Goal: Information Seeking & Learning: Learn about a topic

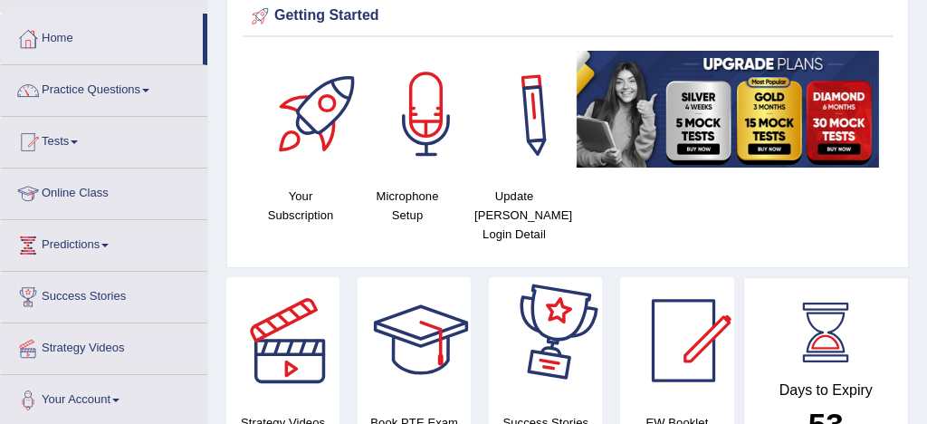
scroll to position [74, 0]
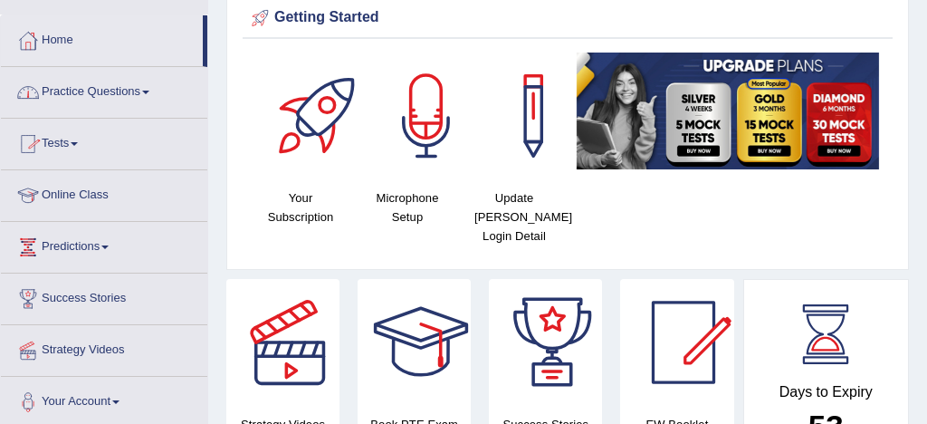
click at [105, 91] on link "Practice Questions" at bounding box center [104, 89] width 206 height 45
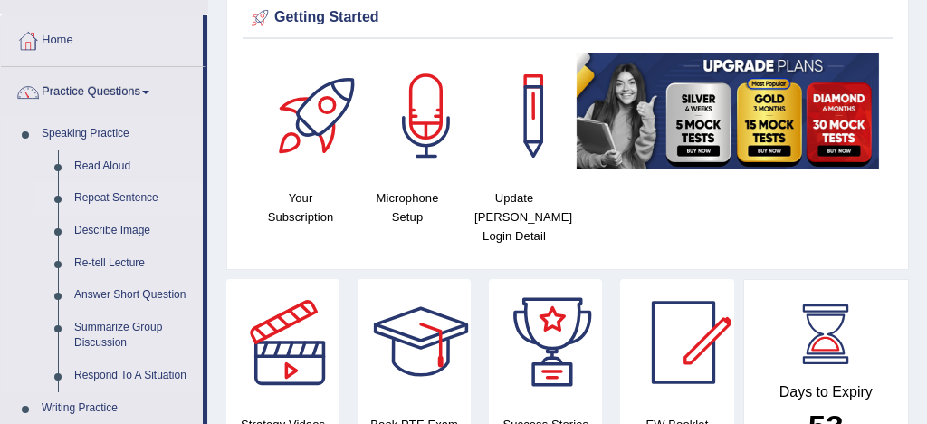
click at [139, 196] on link "Repeat Sentence" at bounding box center [134, 198] width 137 height 33
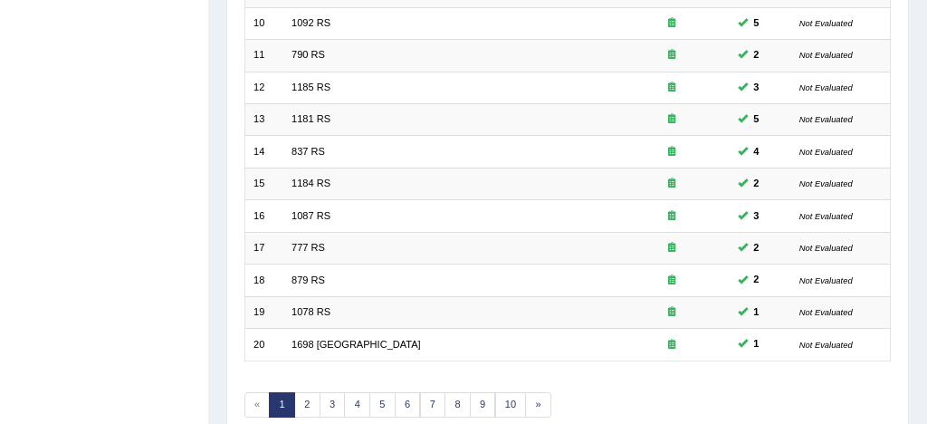
scroll to position [619, 0]
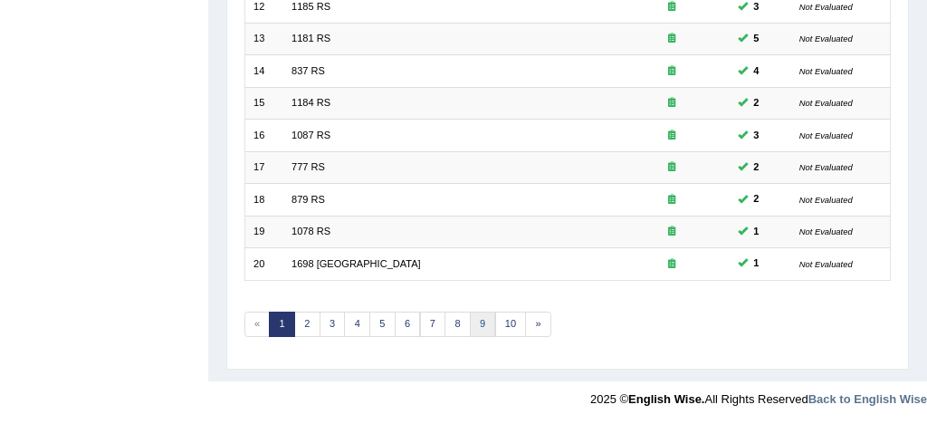
click at [474, 324] on link "9" at bounding box center [483, 323] width 26 height 25
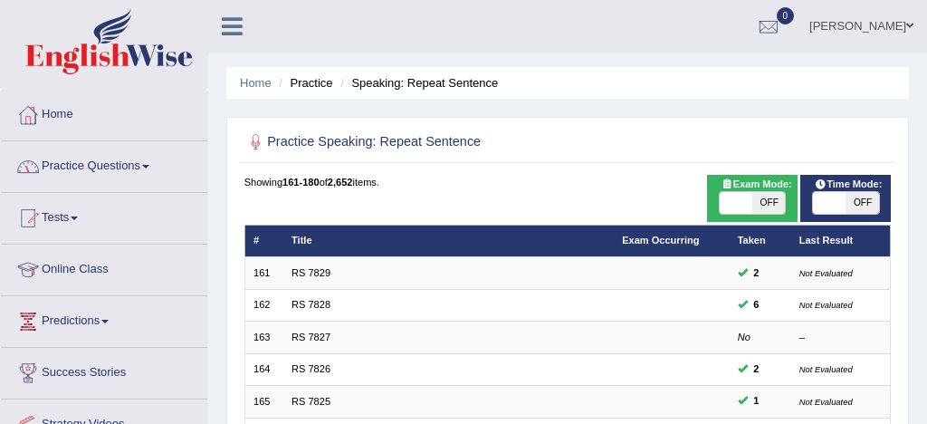
click at [110, 162] on link "Practice Questions" at bounding box center [104, 163] width 206 height 45
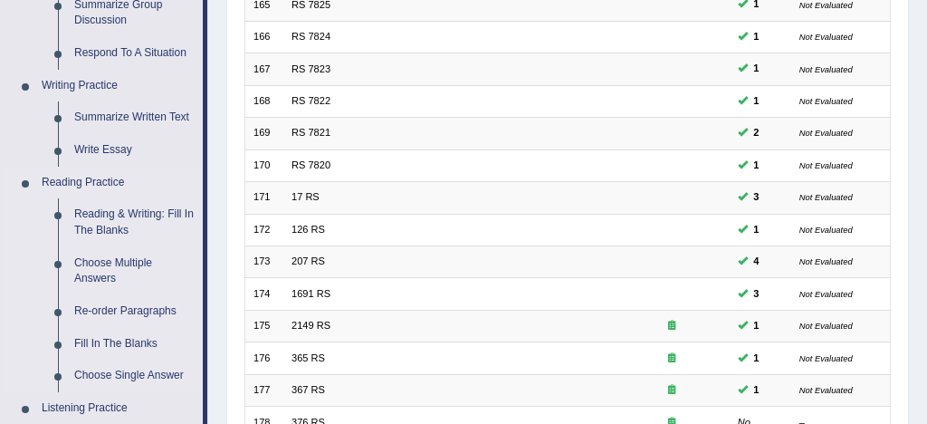
scroll to position [398, 0]
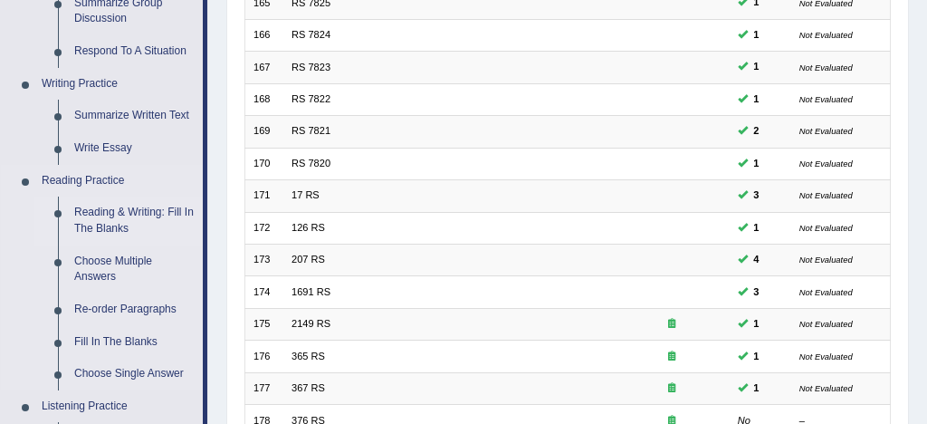
click at [147, 215] on link "Reading & Writing: Fill In The Blanks" at bounding box center [134, 220] width 137 height 48
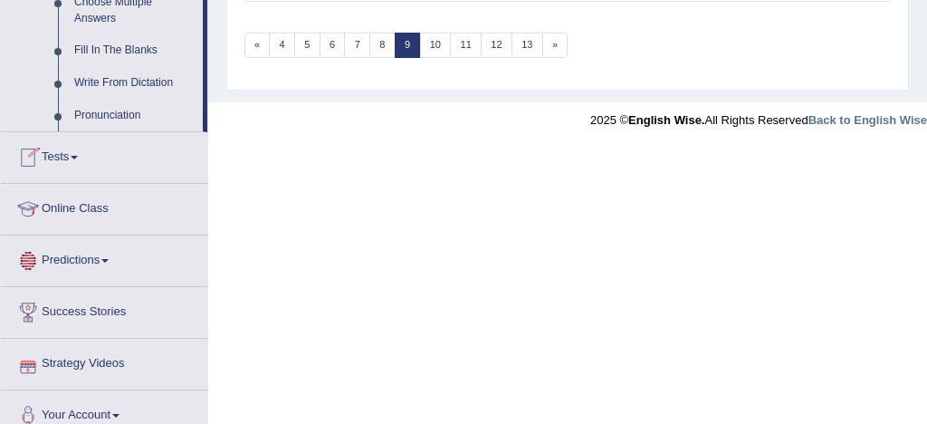
scroll to position [1061, 0]
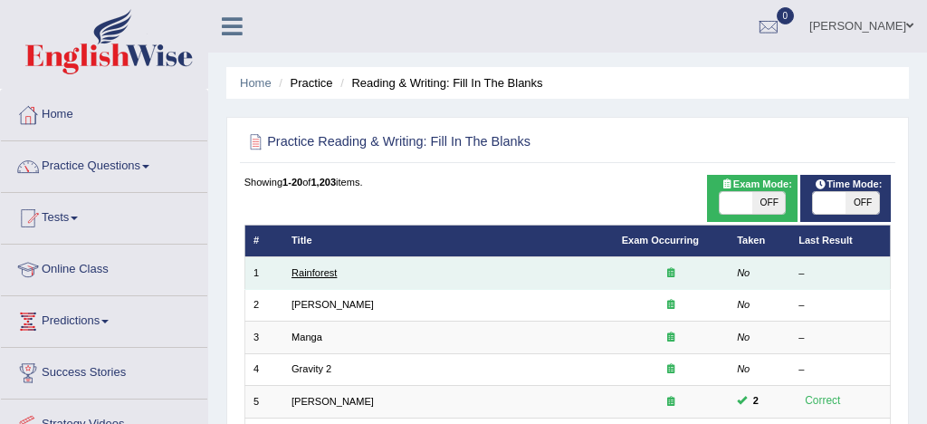
click at [321, 275] on link "Rainforest" at bounding box center [314, 272] width 45 height 11
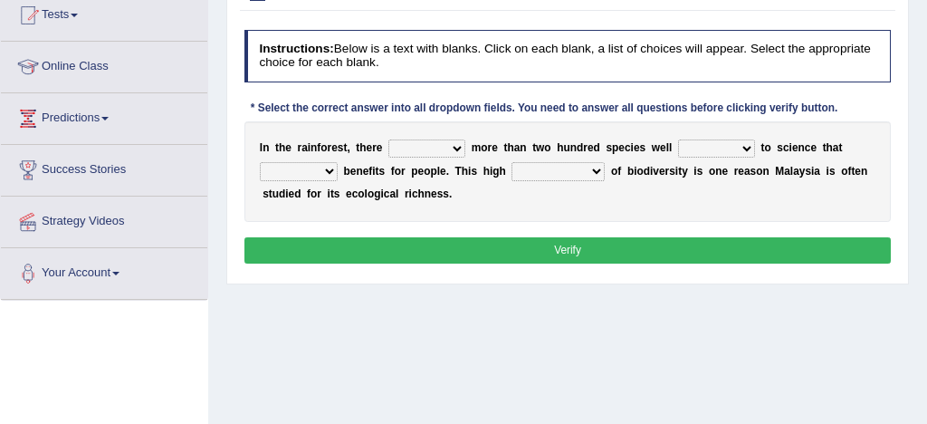
scroll to position [204, 0]
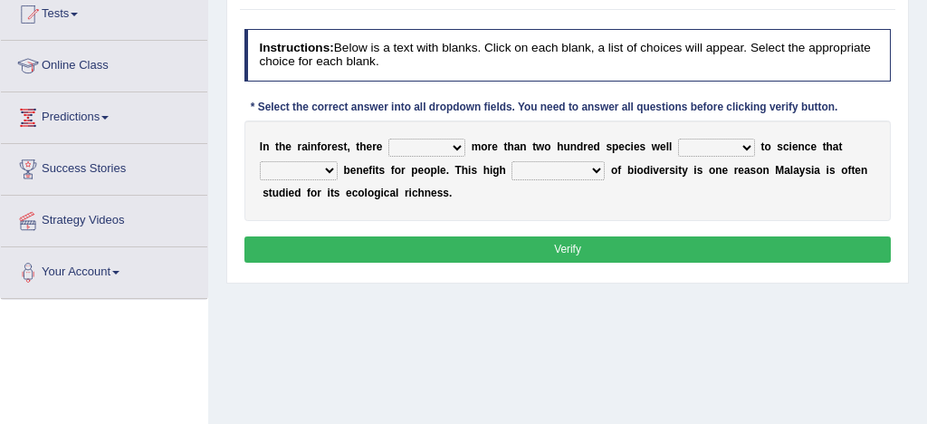
click at [460, 148] on select "have can be has is" at bounding box center [426, 148] width 77 height 18
select select "is"
click at [743, 145] on select "knowing known knew know" at bounding box center [716, 148] width 77 height 18
select select "known"
click at [330, 172] on select "contain contained containing contains" at bounding box center [299, 170] width 78 height 18
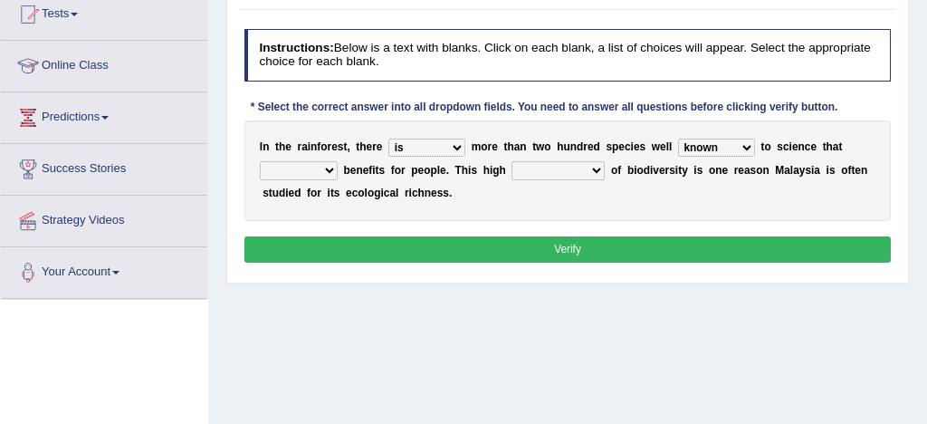
click at [594, 170] on select "condensation conjunction continuity complexity" at bounding box center [558, 170] width 93 height 18
click at [593, 173] on select "condensation conjunction continuity complexity" at bounding box center [558, 170] width 93 height 18
click at [330, 170] on select "contain contained containing contains" at bounding box center [299, 170] width 78 height 18
select select "contains"
click at [592, 172] on select "condensation conjunction continuity complexity" at bounding box center [558, 170] width 93 height 18
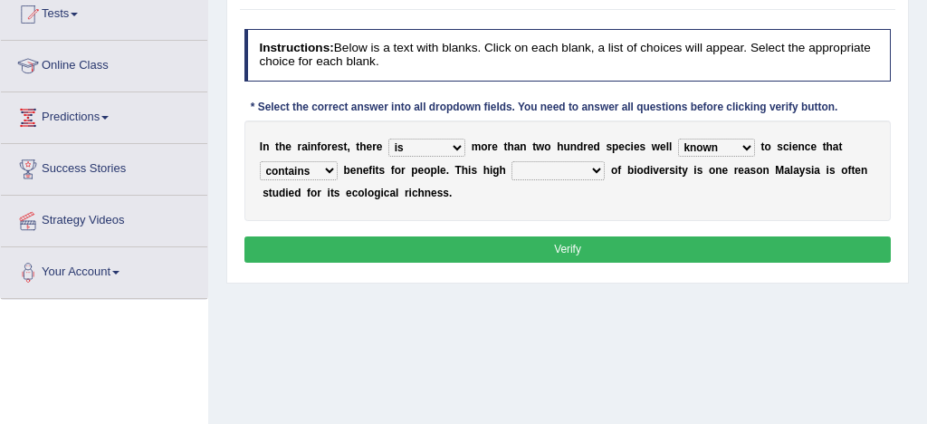
select select "conjunction"
click at [542, 246] on button "Verify" at bounding box center [567, 249] width 647 height 26
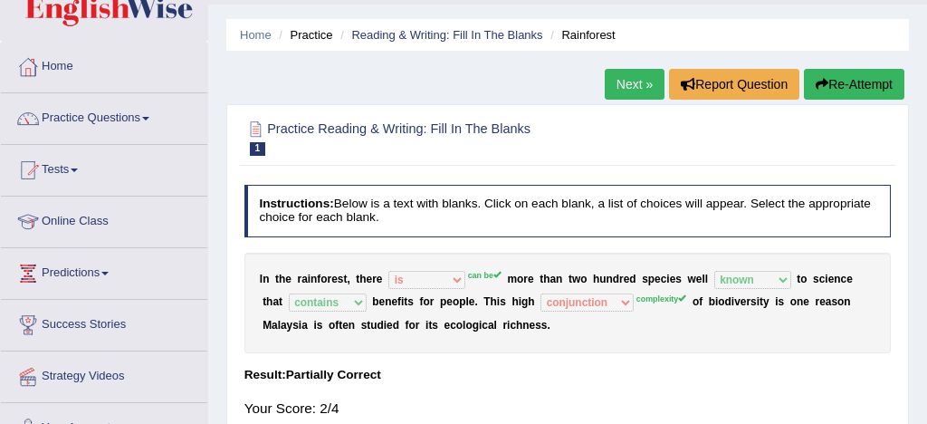
scroll to position [0, 0]
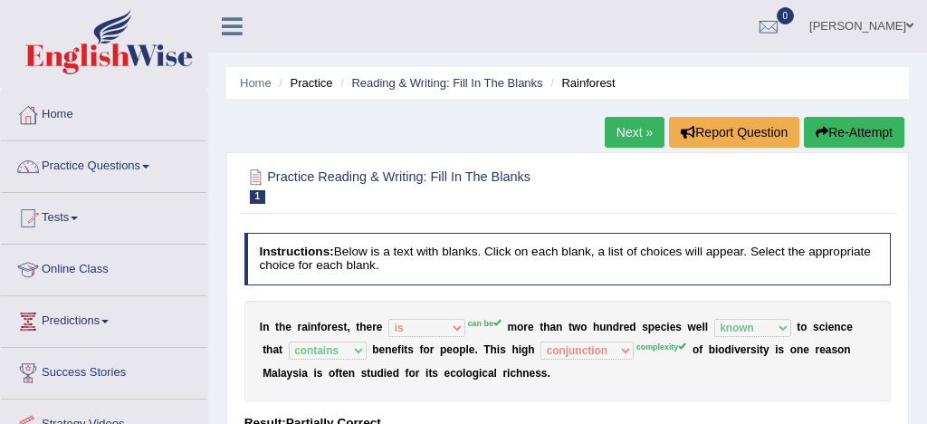
click at [635, 131] on link "Next »" at bounding box center [635, 132] width 60 height 31
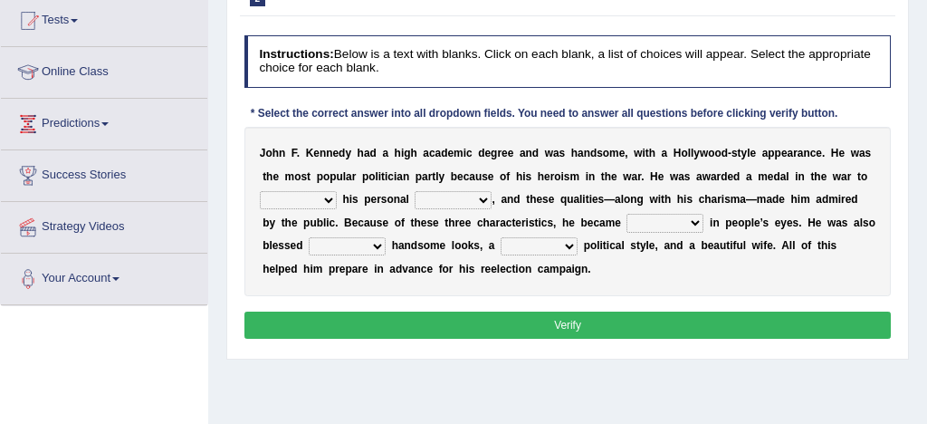
scroll to position [198, 0]
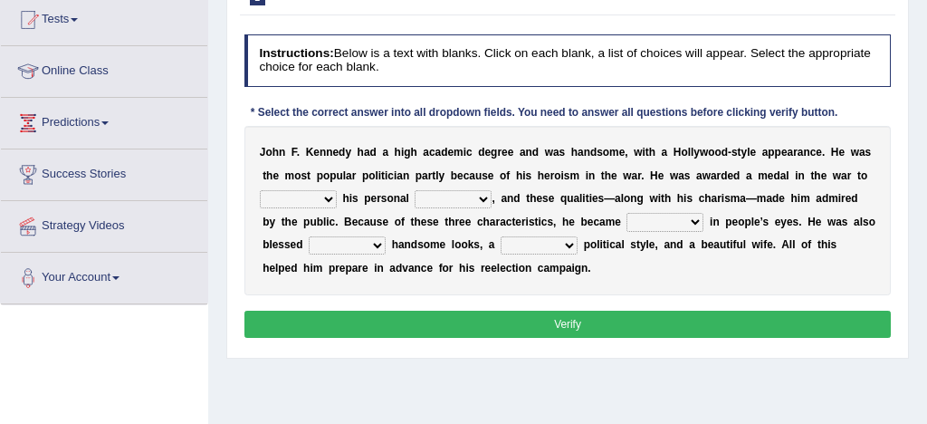
click at [328, 199] on select "prove show evidence upthrow" at bounding box center [298, 199] width 77 height 18
select select "evidence"
click at [483, 199] on select "passion courage charm liking" at bounding box center [453, 199] width 77 height 18
